Goal: Task Accomplishment & Management: Manage account settings

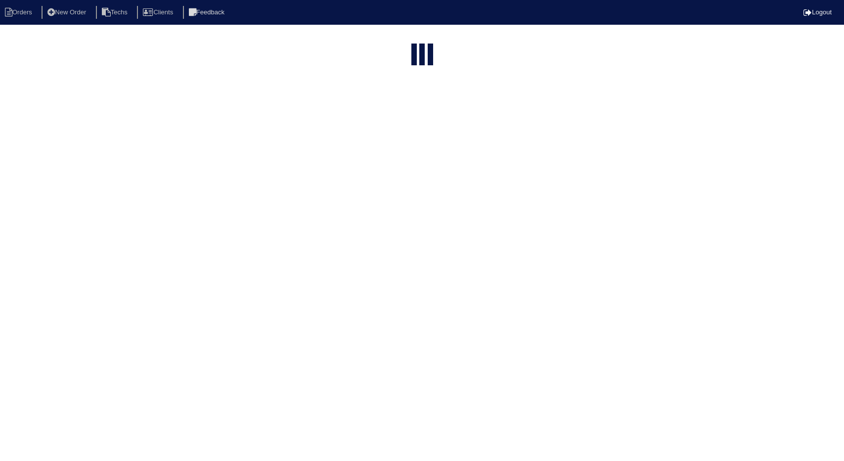
select select "15"
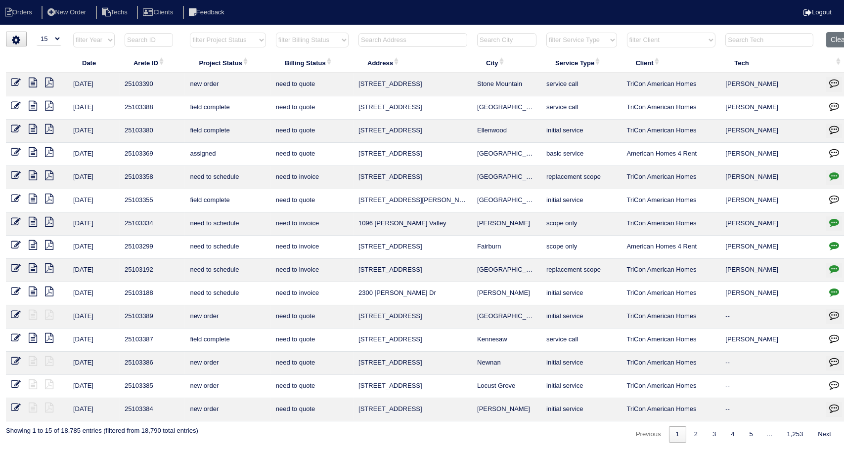
click at [260, 42] on select "filter Project Status -- Any Project Status -- new order assigned in progress f…" at bounding box center [228, 40] width 76 height 15
click at [190, 33] on select "filter Project Status -- Any Project Status -- new order assigned in progress f…" at bounding box center [228, 40] width 76 height 15
select select "field complete"
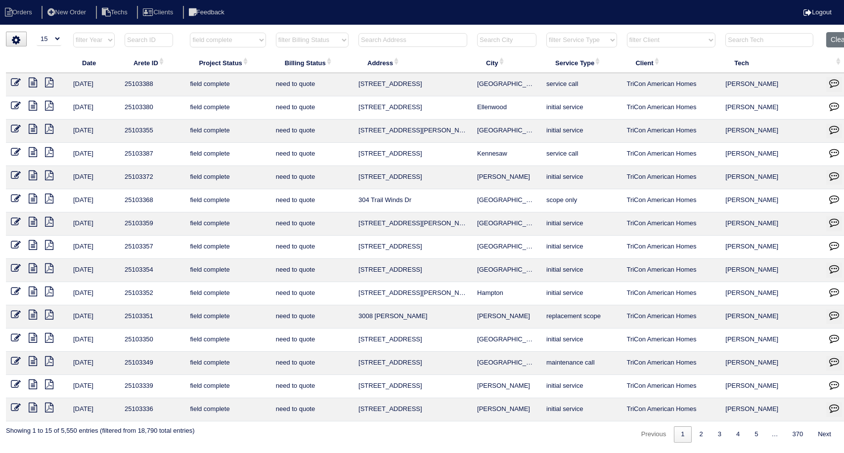
click at [340, 40] on select "filter Billing Status -- Any Billing Status -- need to quote quoted need to inv…" at bounding box center [312, 40] width 73 height 15
select select "need to quote"
click at [276, 33] on select "filter Billing Status -- Any Billing Status -- need to quote quoted need to inv…" at bounding box center [312, 40] width 73 height 15
select select "field complete"
select select "need to quote"
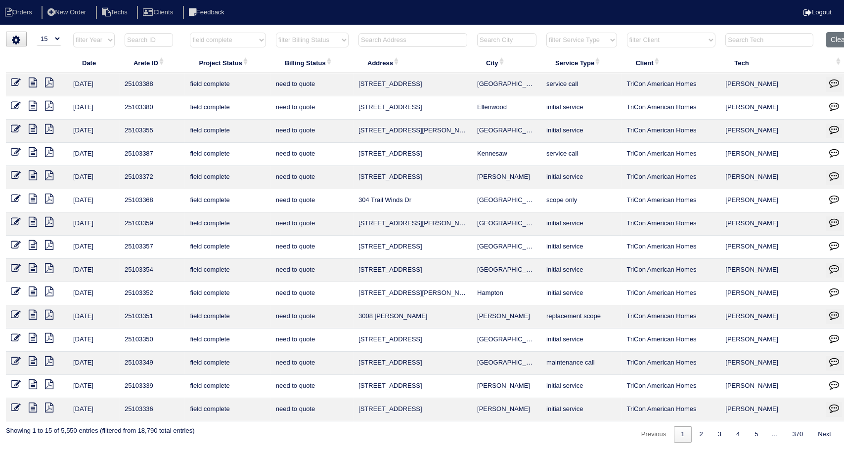
click at [656, 37] on select "filter Client -- Any Client -- Alan Luther American Homes 4 Rent Arete Personal…" at bounding box center [671, 40] width 89 height 15
select select "American Homes 4 Rent"
click at [627, 33] on select "filter Client -- Any Client -- Alan Luther American Homes 4 Rent Arete Personal…" at bounding box center [671, 40] width 89 height 15
select select "field complete"
select select "need to quote"
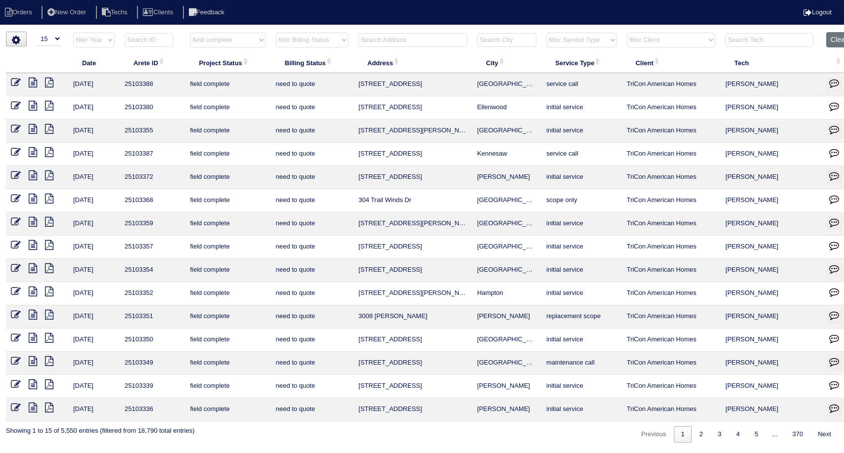
select select "American Homes 4 Rent"
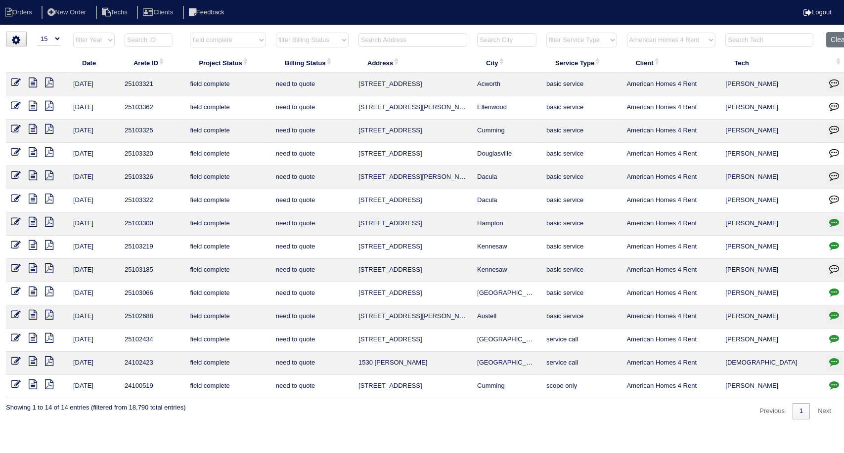
click at [49, 80] on icon at bounding box center [49, 83] width 8 height 10
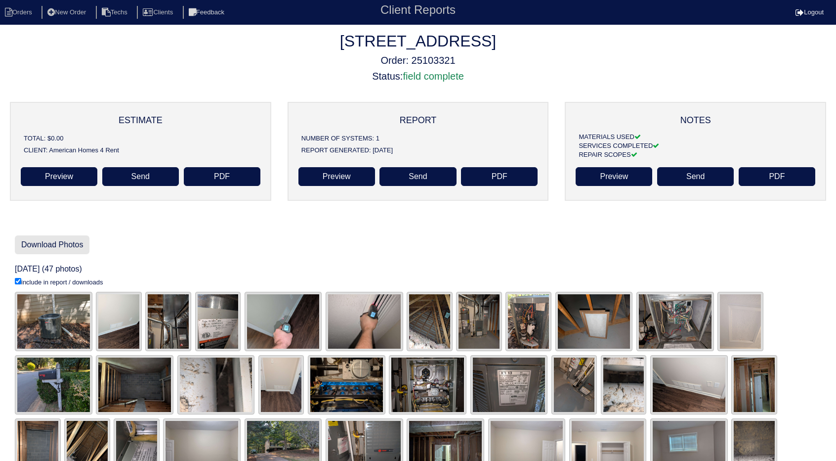
click at [61, 243] on link "Download Photos" at bounding box center [52, 244] width 75 height 19
click at [350, 177] on link "Preview" at bounding box center [337, 176] width 77 height 19
click at [16, 12] on li "Orders" at bounding box center [20, 12] width 40 height 13
select select "15"
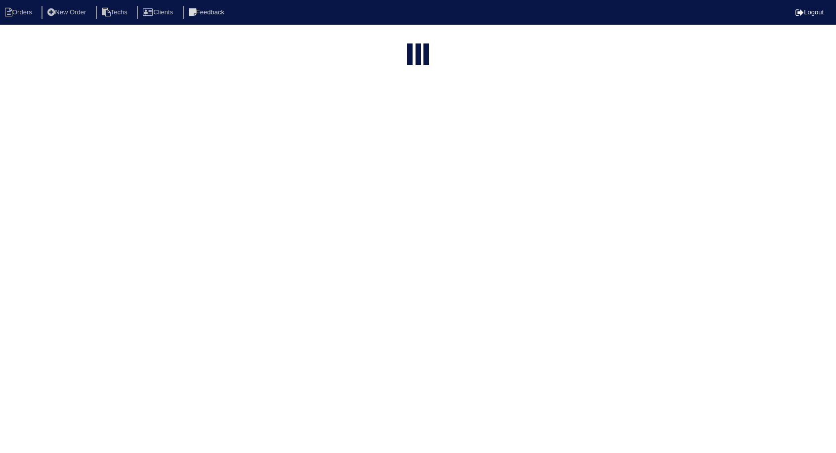
select select "field complete"
select select "need to quote"
select select "American Homes 4 Rent"
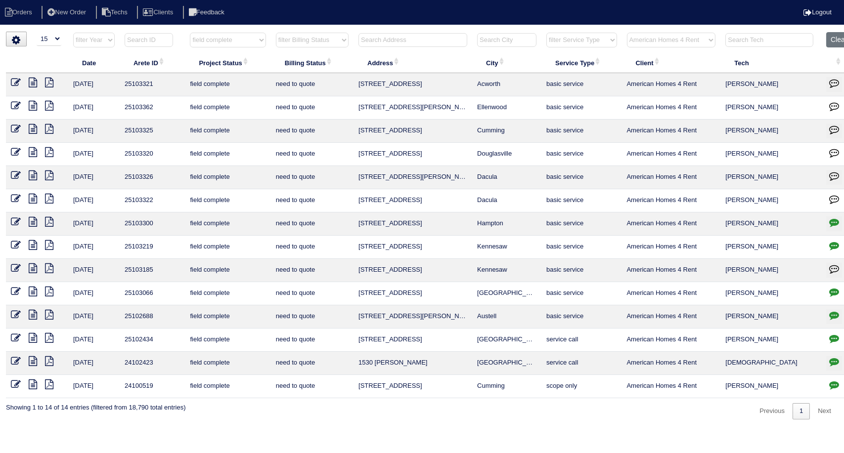
click at [32, 81] on icon at bounding box center [33, 83] width 8 height 10
click at [17, 80] on icon at bounding box center [16, 83] width 10 height 10
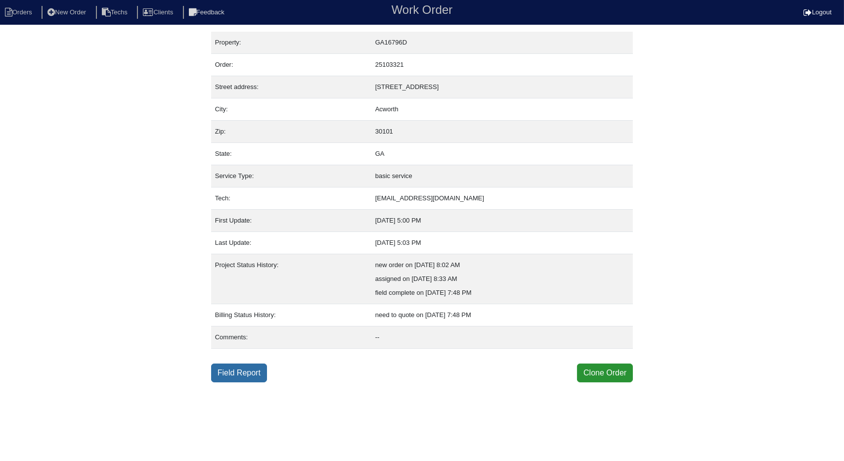
click at [254, 369] on link "Field Report" at bounding box center [239, 372] width 56 height 19
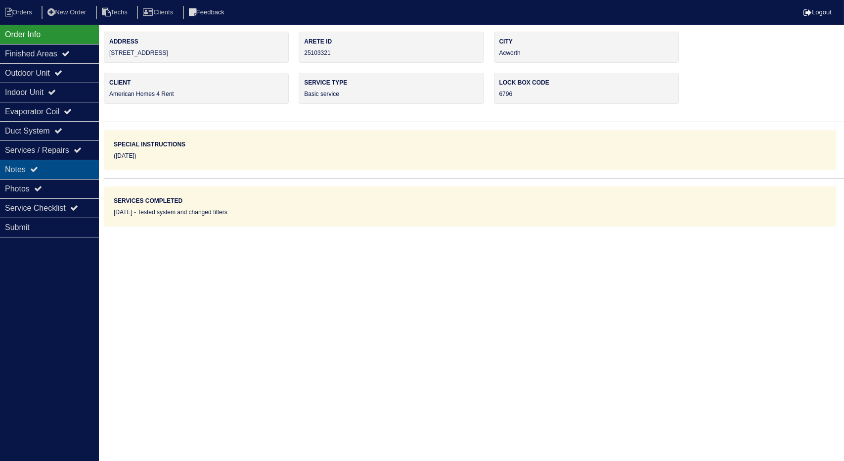
click at [73, 166] on div "Notes" at bounding box center [49, 169] width 99 height 19
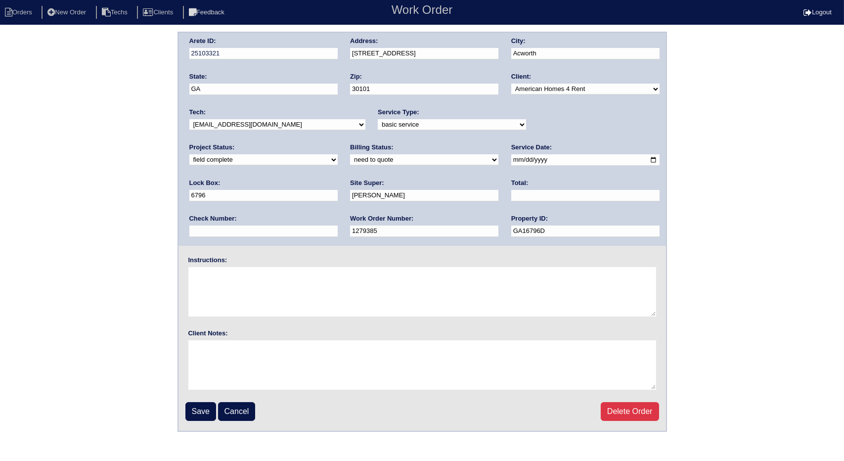
click at [350, 160] on select "need to quote quoted need to invoice invoiced paid warranty purchase order need…" at bounding box center [424, 159] width 148 height 11
select select "quoted"
click at [350, 154] on select "need to quote quoted need to invoice invoiced paid warranty purchase order need…" at bounding box center [424, 159] width 148 height 11
click at [511, 192] on input "text" at bounding box center [585, 195] width 148 height 11
type input "225.00"
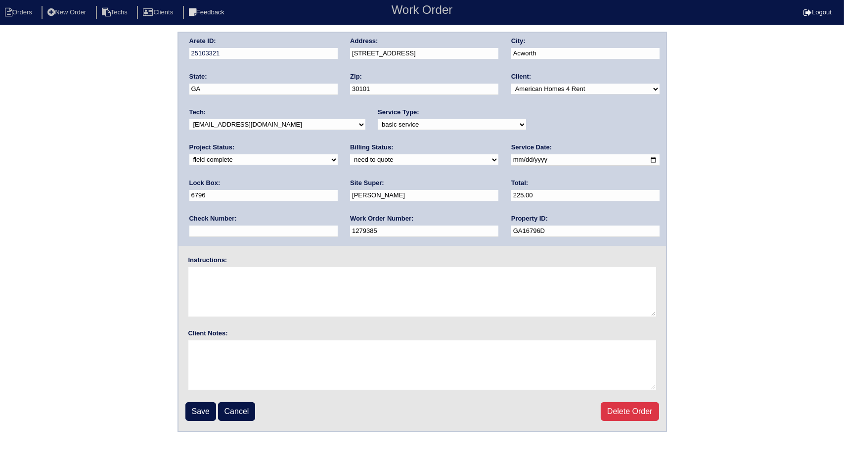
click at [198, 409] on input "Save" at bounding box center [200, 411] width 31 height 19
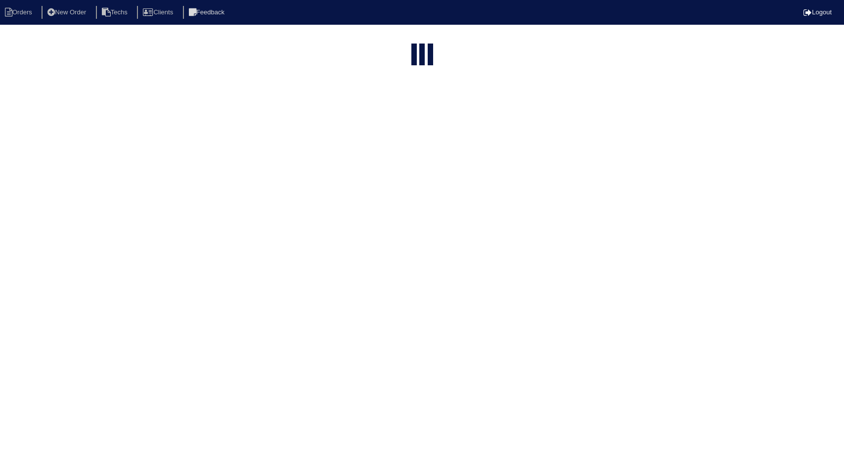
select select "15"
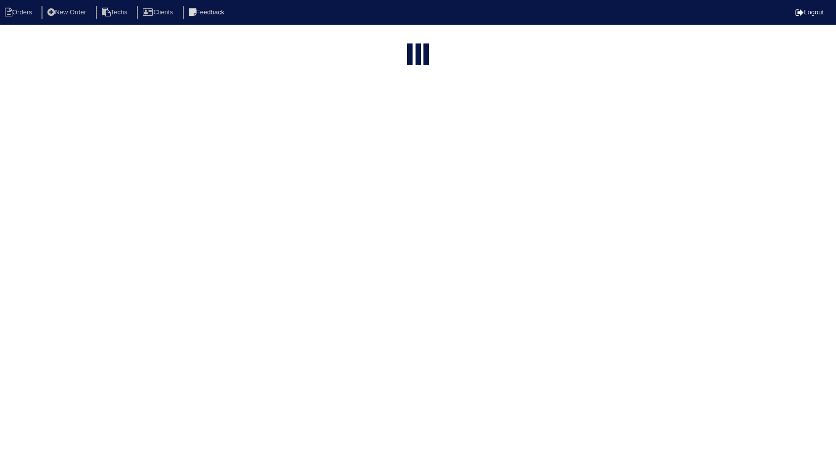
select select "field complete"
select select "need to quote"
select select "American Homes 4 Rent"
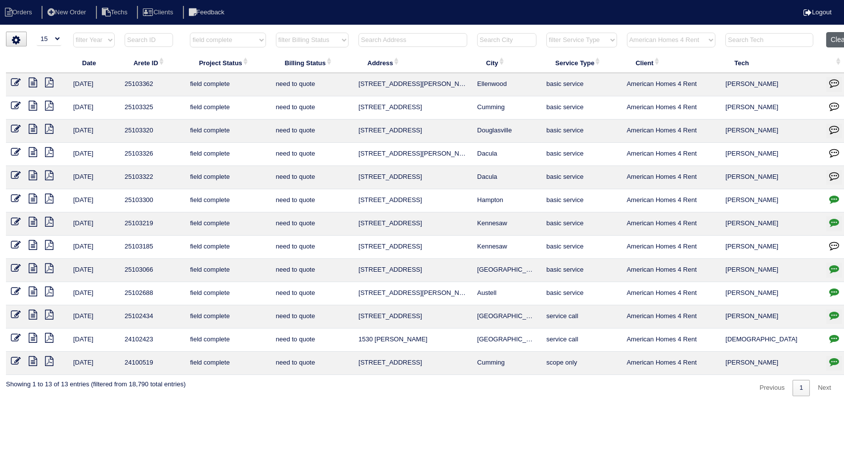
click at [834, 41] on button "Clear" at bounding box center [838, 39] width 25 height 15
select select
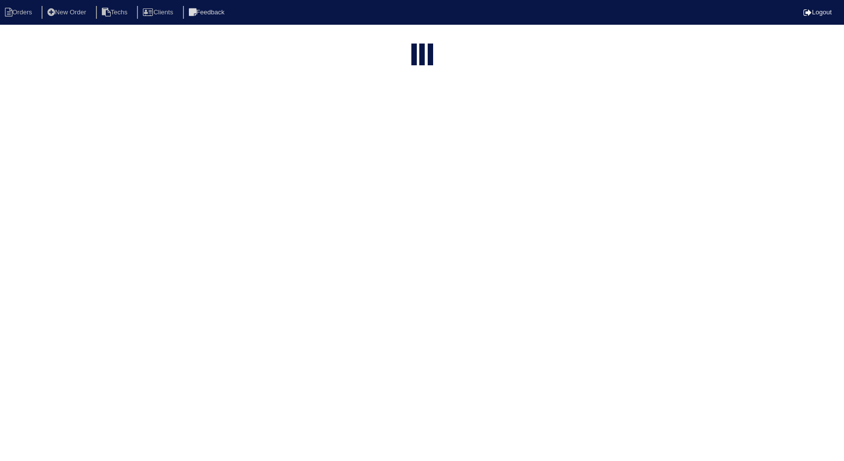
select select "15"
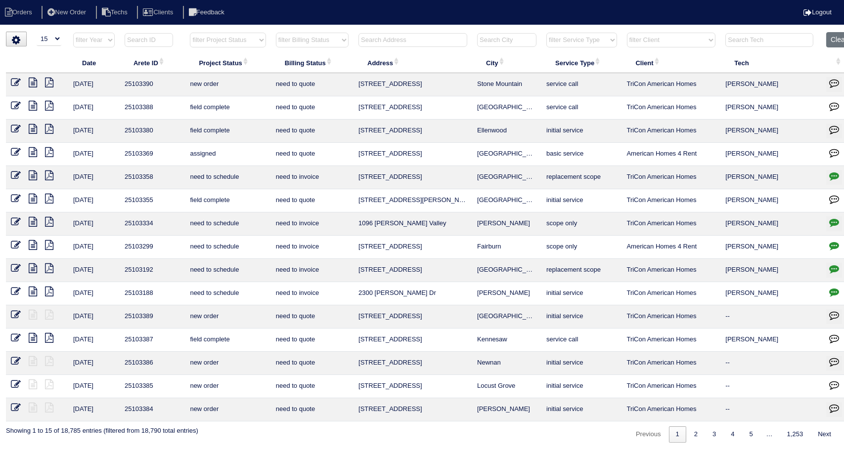
click at [401, 32] on div "▼ 10 15 25 50 200 500 Search: Date Arete ID Project Status Billing Status Addre…" at bounding box center [422, 237] width 832 height 411
click at [396, 40] on input "text" at bounding box center [412, 40] width 109 height 14
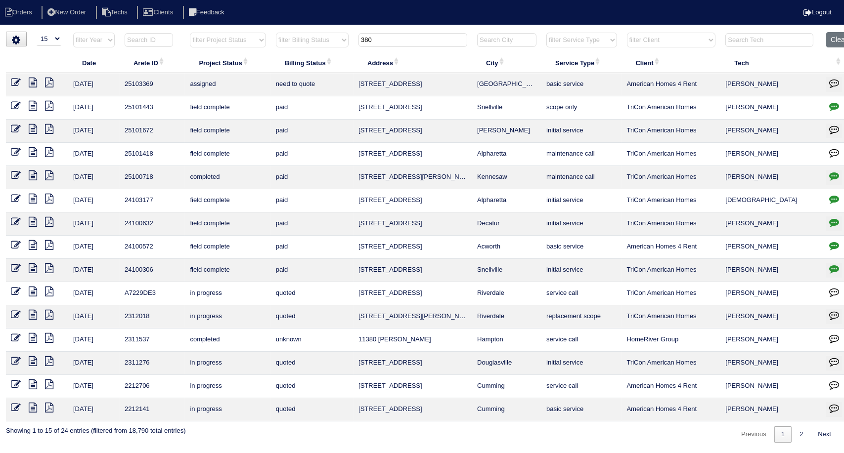
type input "380"
click at [32, 82] on icon at bounding box center [33, 83] width 8 height 10
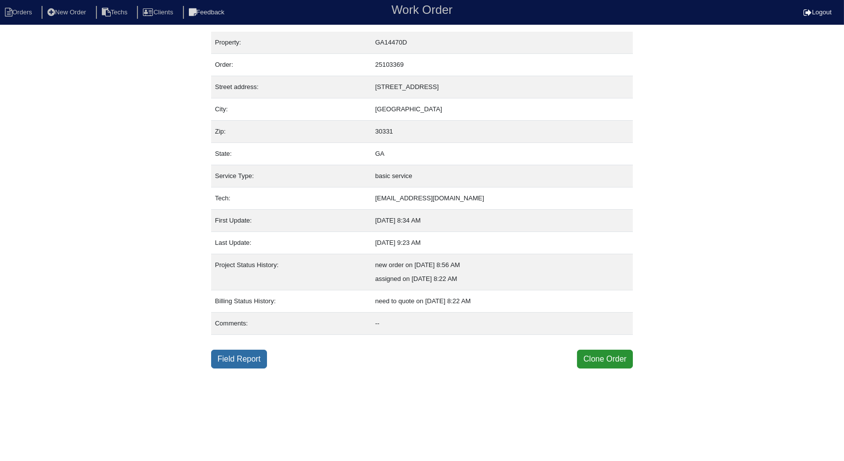
click at [239, 357] on link "Field Report" at bounding box center [239, 358] width 56 height 19
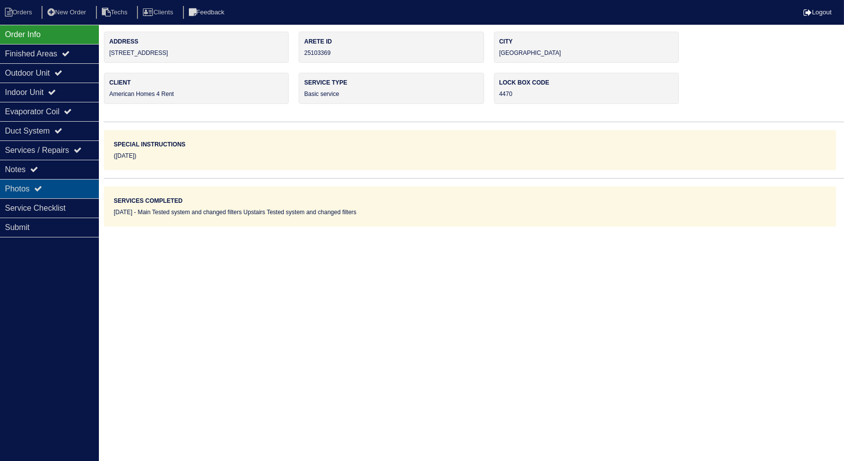
click at [53, 190] on div "Photos" at bounding box center [49, 188] width 99 height 19
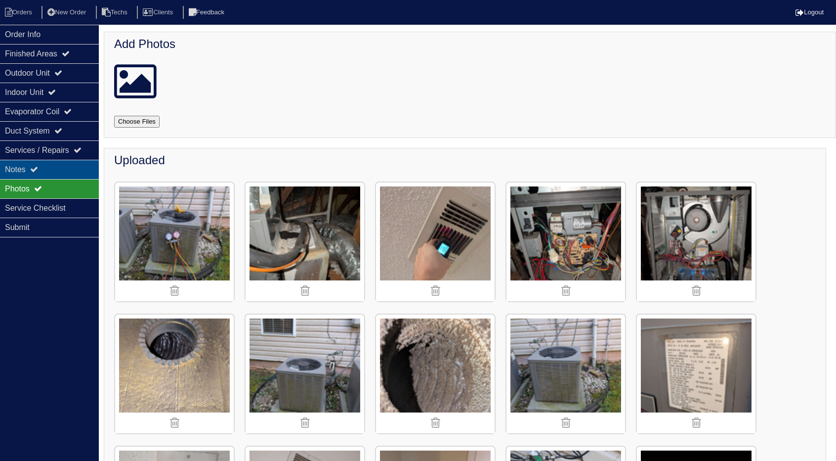
click at [64, 167] on div "Notes" at bounding box center [49, 169] width 99 height 19
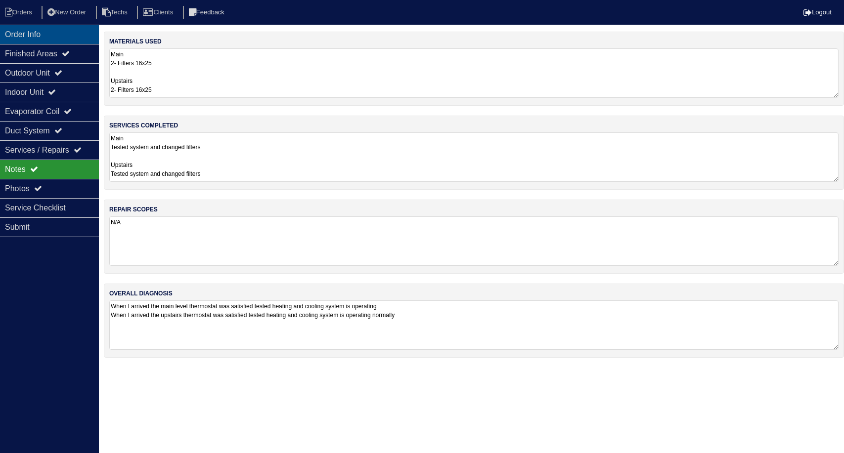
click at [48, 35] on div "Order Info" at bounding box center [49, 34] width 99 height 19
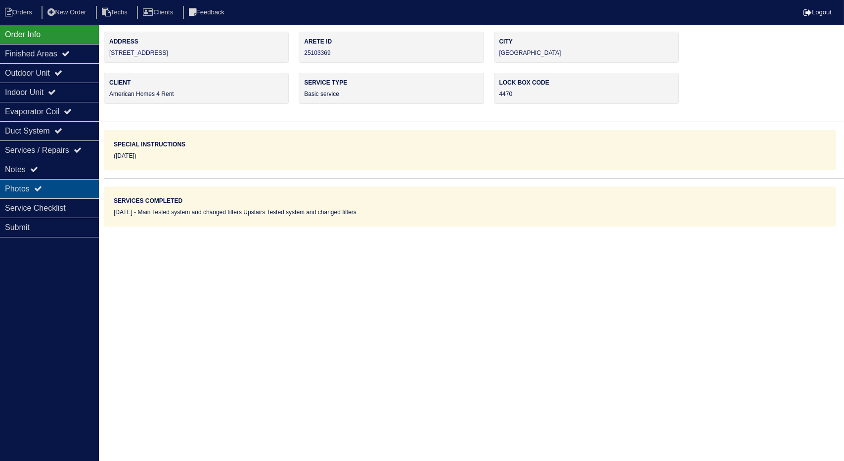
click at [64, 191] on div "Photos" at bounding box center [49, 188] width 99 height 19
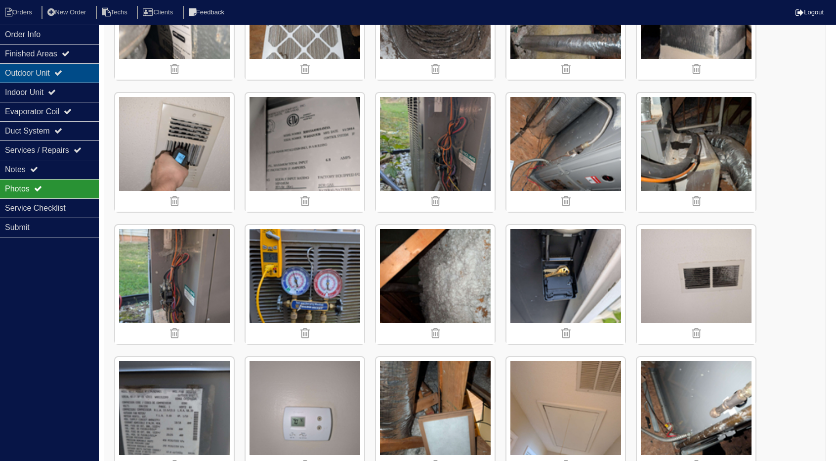
scroll to position [1285, 0]
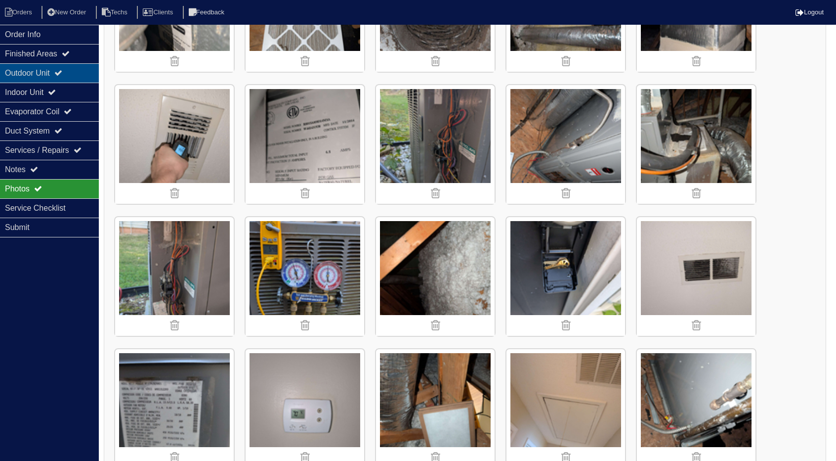
click at [59, 73] on div "Outdoor Unit" at bounding box center [49, 72] width 99 height 19
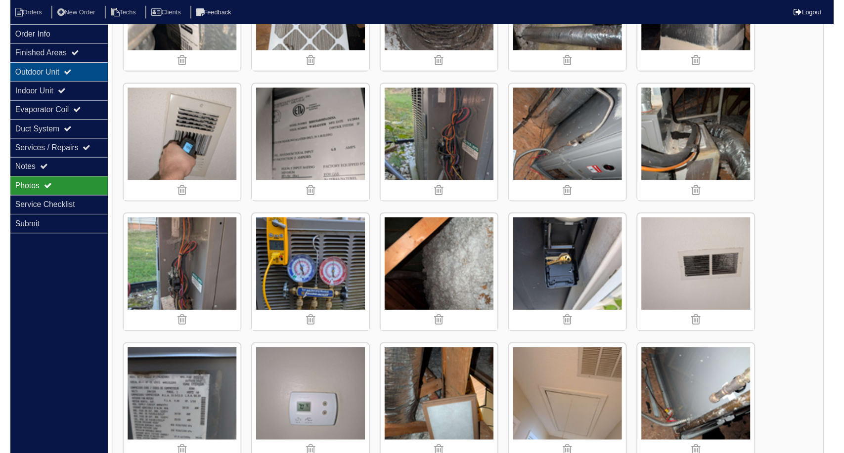
scroll to position [0, 0]
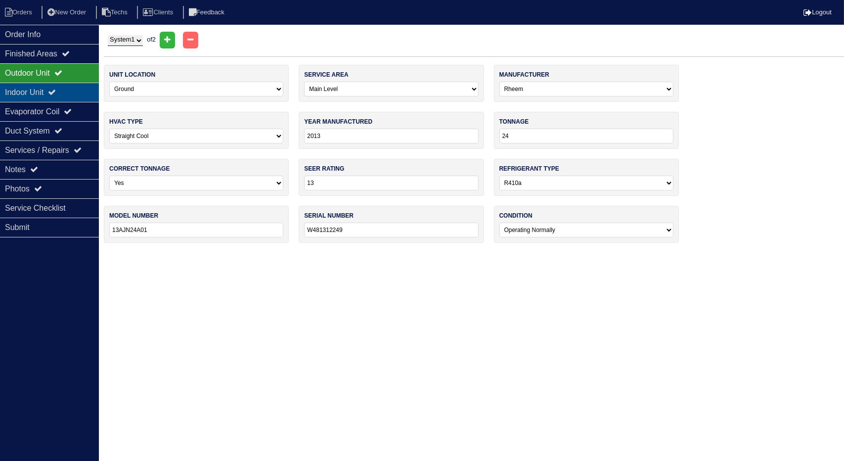
click at [60, 84] on div "Indoor Unit" at bounding box center [49, 92] width 99 height 19
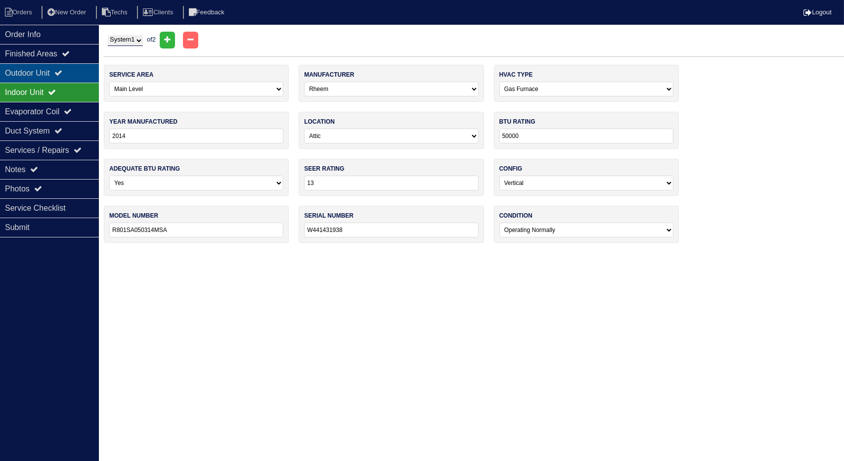
click at [77, 75] on div "Outdoor Unit" at bounding box center [49, 72] width 99 height 19
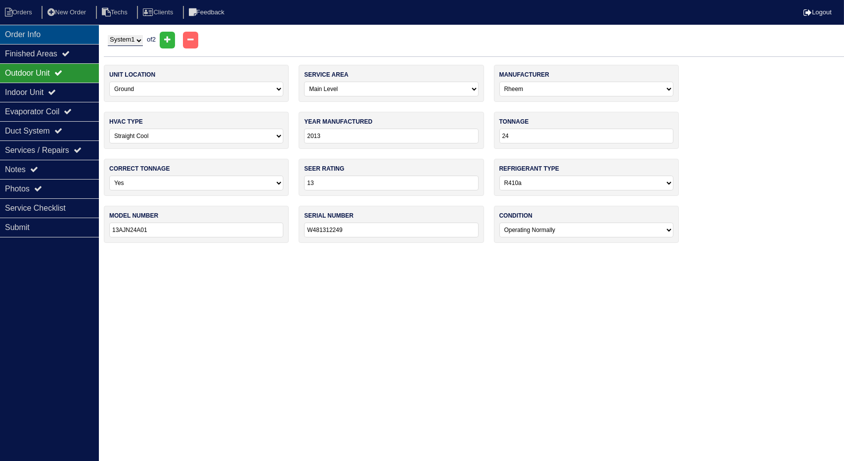
click at [36, 34] on div "Order Info" at bounding box center [49, 34] width 99 height 19
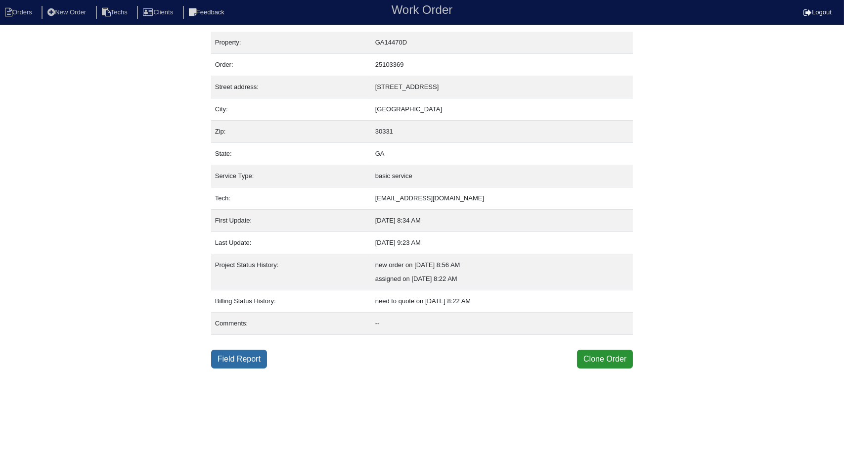
click at [254, 356] on link "Field Report" at bounding box center [239, 358] width 56 height 19
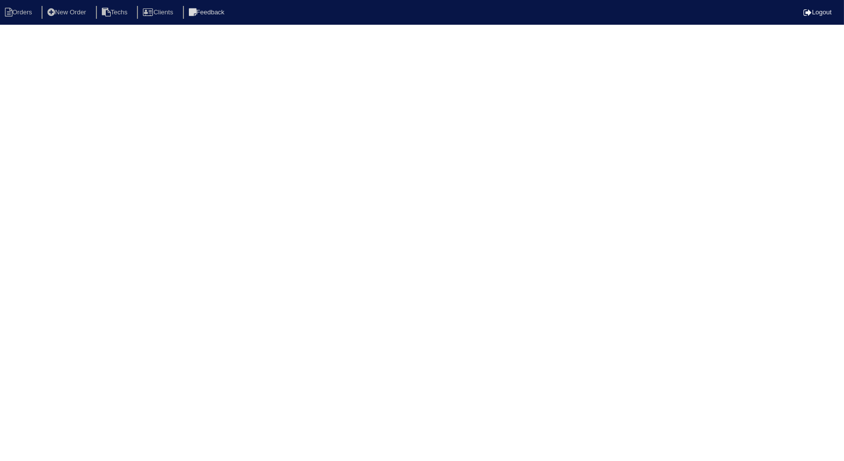
click at [79, 32] on html "Orders New Order Techs Clients Feedback Logout Orders New Order Users Clients M…" at bounding box center [422, 16] width 844 height 32
click at [37, 10] on li "Orders" at bounding box center [20, 12] width 40 height 13
select select "15"
type input "380"
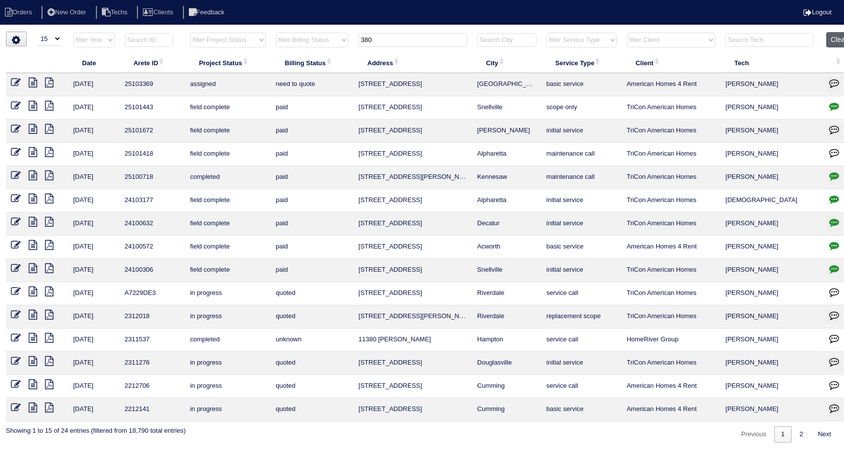
click at [838, 36] on button "Clear" at bounding box center [838, 39] width 25 height 15
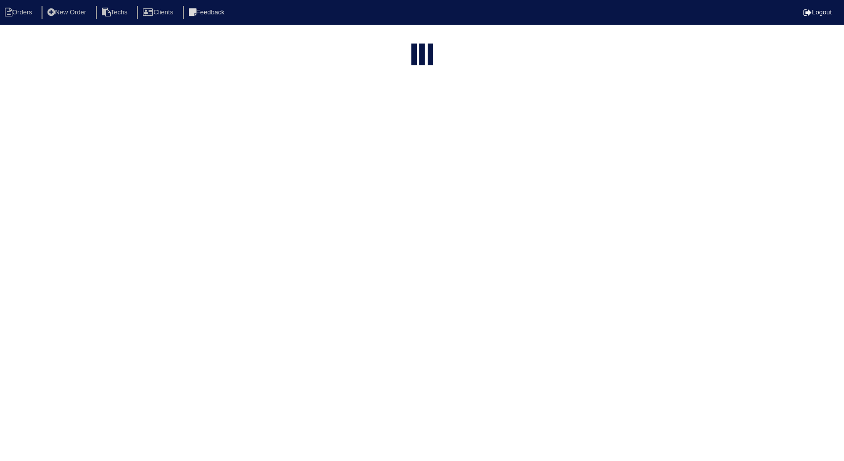
select select "15"
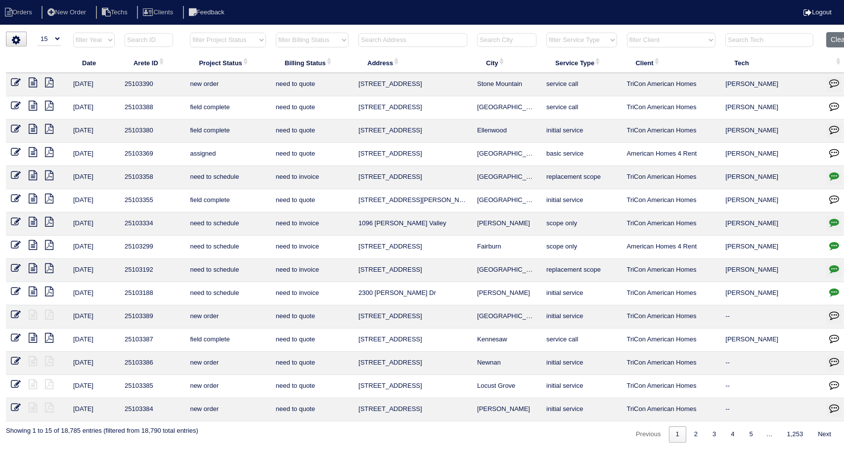
click at [249, 42] on select "filter Project Status -- Any Project Status -- new order assigned in progress f…" at bounding box center [228, 40] width 76 height 15
click at [190, 33] on select "filter Project Status -- Any Project Status -- new order assigned in progress f…" at bounding box center [228, 40] width 76 height 15
select select "field complete"
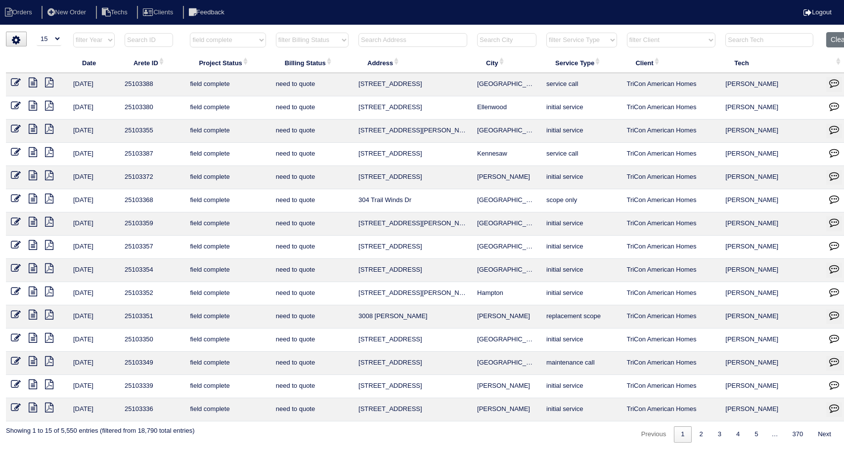
click at [323, 40] on select "filter Billing Status -- Any Billing Status -- need to quote quoted need to inv…" at bounding box center [312, 40] width 73 height 15
select select "need to quote"
click at [276, 33] on select "filter Billing Status -- Any Billing Status -- need to quote quoted need to inv…" at bounding box center [312, 40] width 73 height 15
select select "field complete"
select select "need to quote"
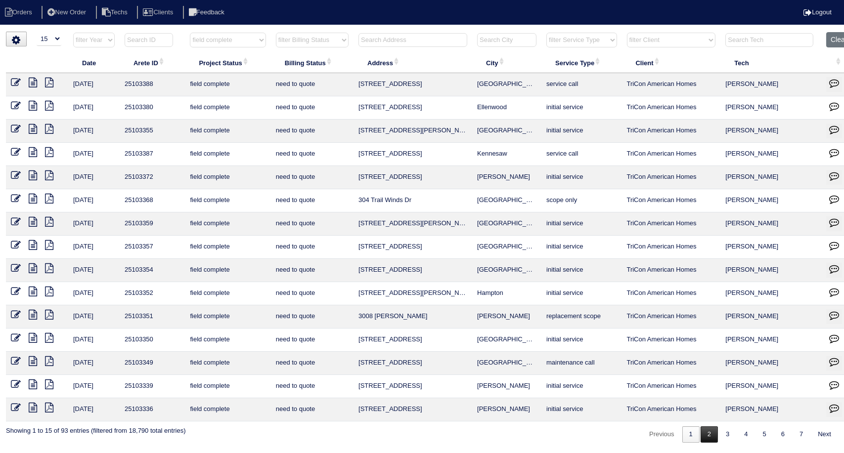
click at [702, 433] on link "2" at bounding box center [708, 435] width 17 height 16
select select "field complete"
select select "need to quote"
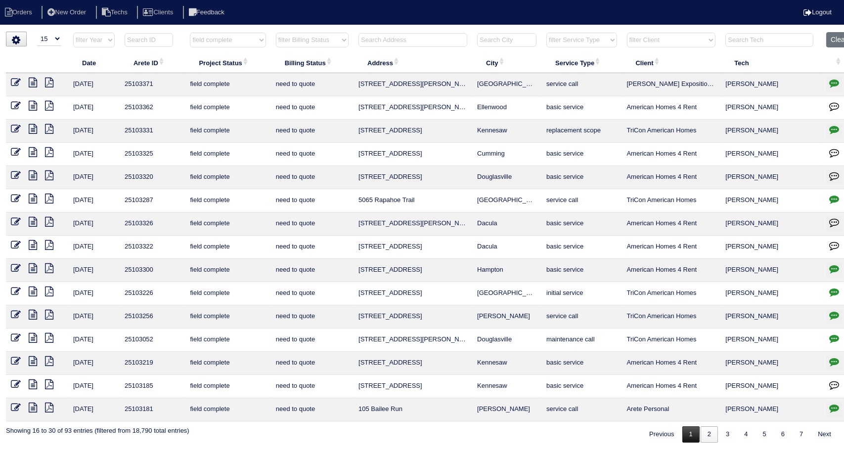
click at [691, 435] on link "1" at bounding box center [690, 435] width 17 height 16
select select "field complete"
select select "need to quote"
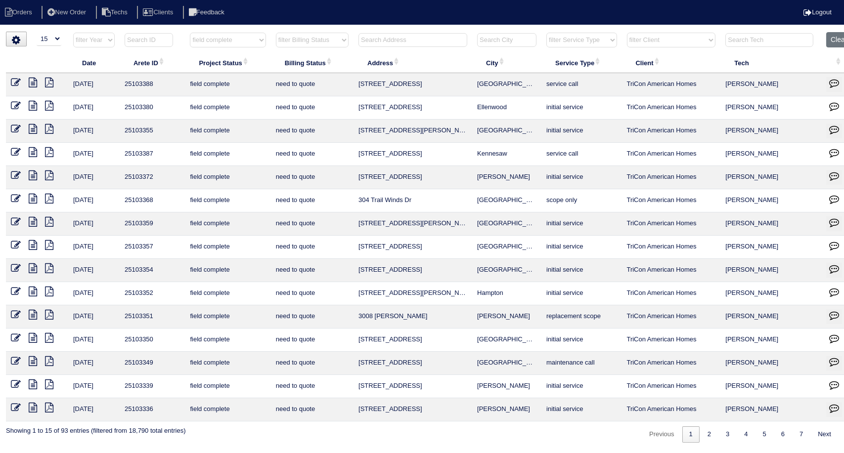
click at [32, 406] on icon at bounding box center [33, 408] width 8 height 10
click at [49, 405] on icon at bounding box center [49, 408] width 8 height 10
click at [413, 34] on input "text" at bounding box center [412, 40] width 109 height 14
type input "1365"
select select "field complete"
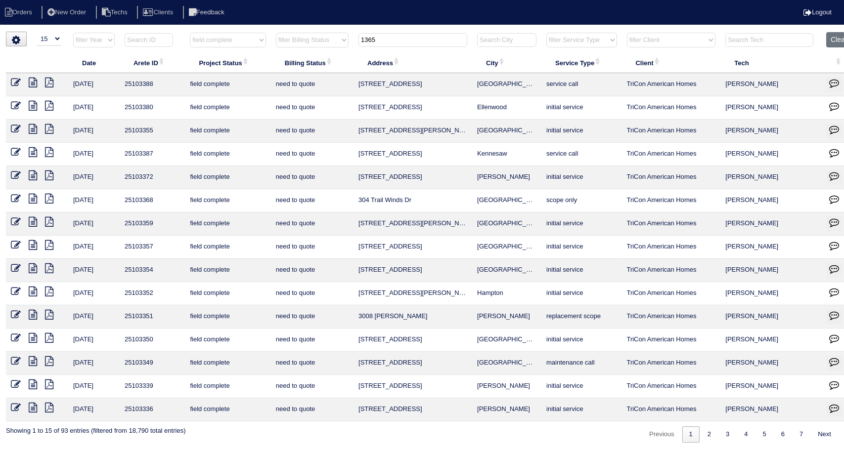
select select "need to quote"
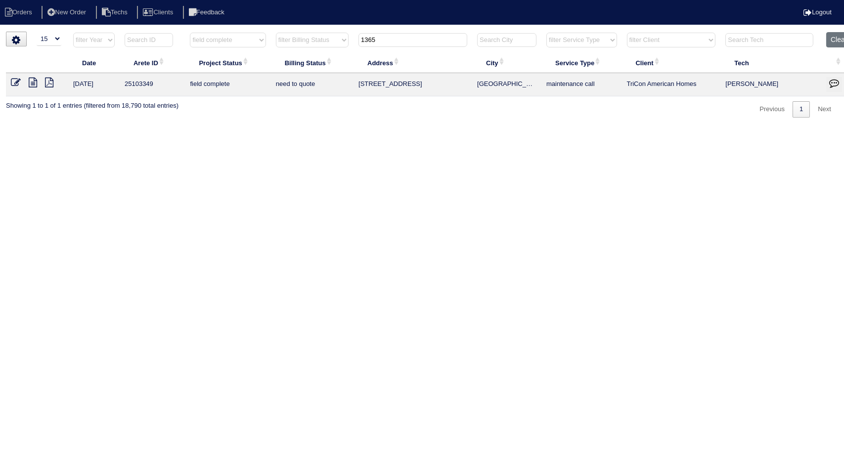
click at [386, 40] on input "1365" at bounding box center [412, 40] width 109 height 14
type input "208"
select select "field complete"
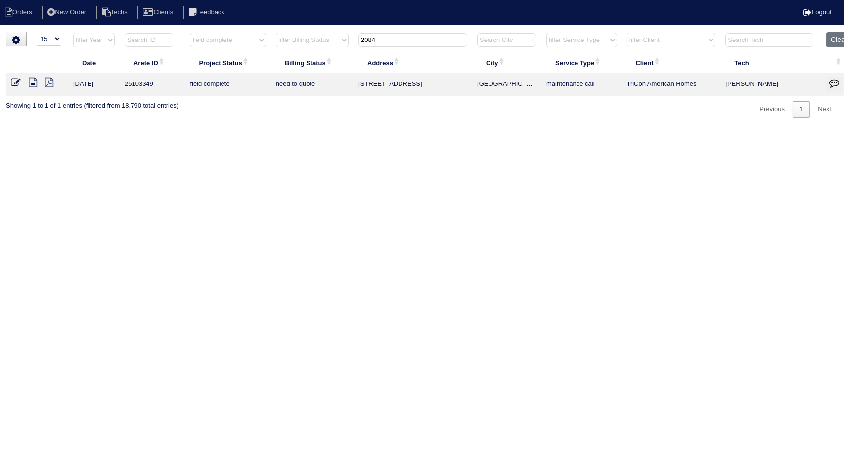
select select "need to quote"
type input "208"
click at [33, 85] on icon at bounding box center [33, 83] width 8 height 10
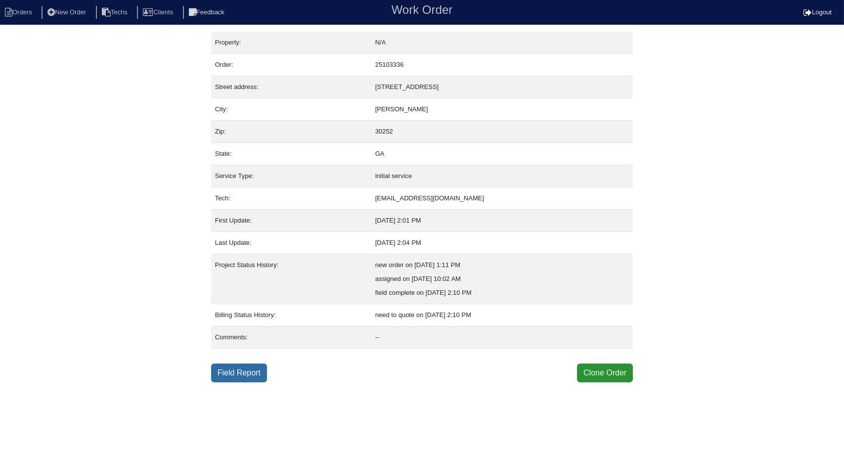
click at [241, 370] on link "Field Report" at bounding box center [239, 372] width 56 height 19
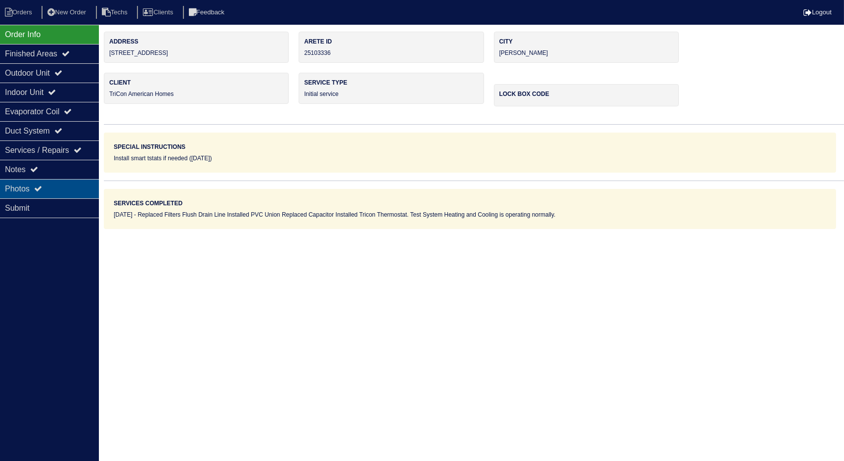
click at [62, 187] on div "Photos" at bounding box center [49, 188] width 99 height 19
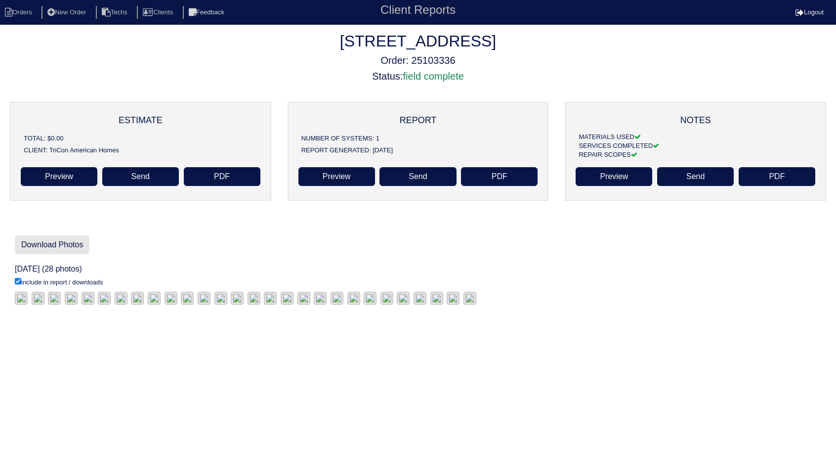
click at [67, 244] on link "Download Photos" at bounding box center [52, 244] width 75 height 19
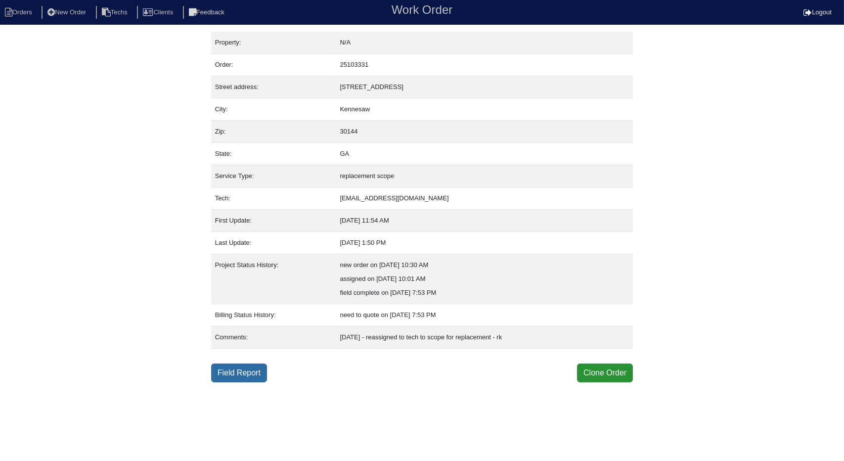
click at [232, 376] on link "Field Report" at bounding box center [239, 372] width 56 height 19
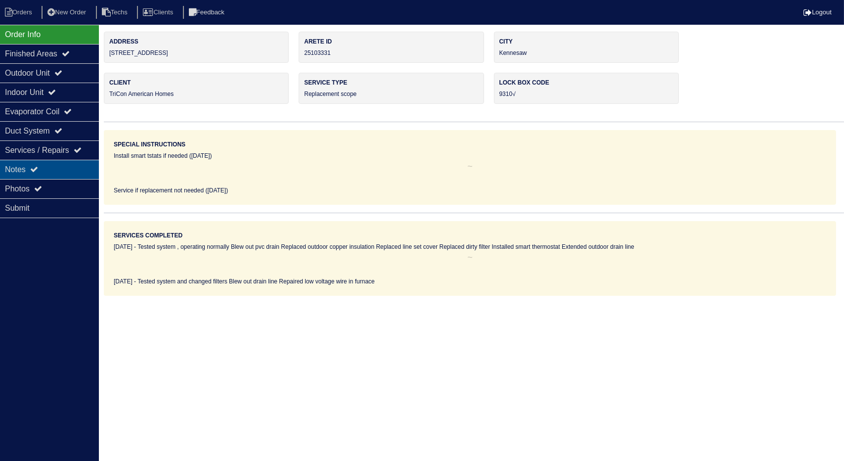
click at [51, 171] on div "Notes" at bounding box center [49, 169] width 99 height 19
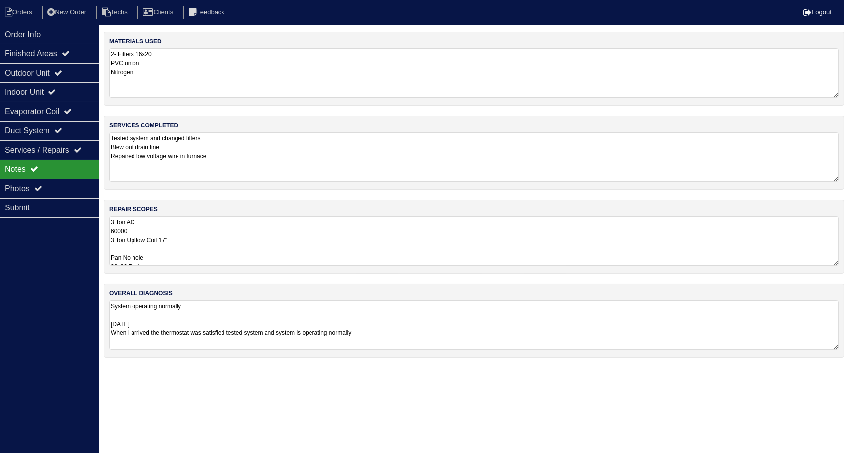
click at [301, 221] on textarea "3 Ton AC 60000 3 Ton Upflow Coil 17" Pan No hole 36x36 Pad Aquaguard Floatswitc…" at bounding box center [473, 240] width 729 height 49
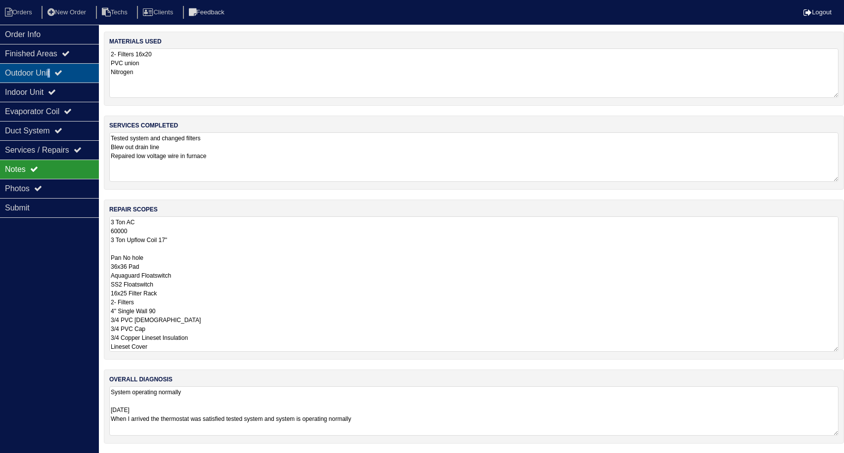
click at [54, 69] on div "Outdoor Unit" at bounding box center [49, 72] width 99 height 19
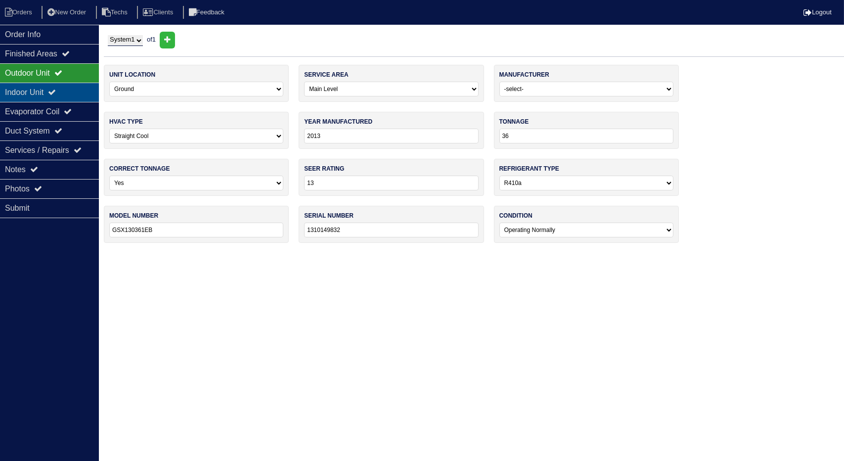
click at [54, 88] on div "Indoor Unit" at bounding box center [49, 92] width 99 height 19
